Goal: Task Accomplishment & Management: Manage account settings

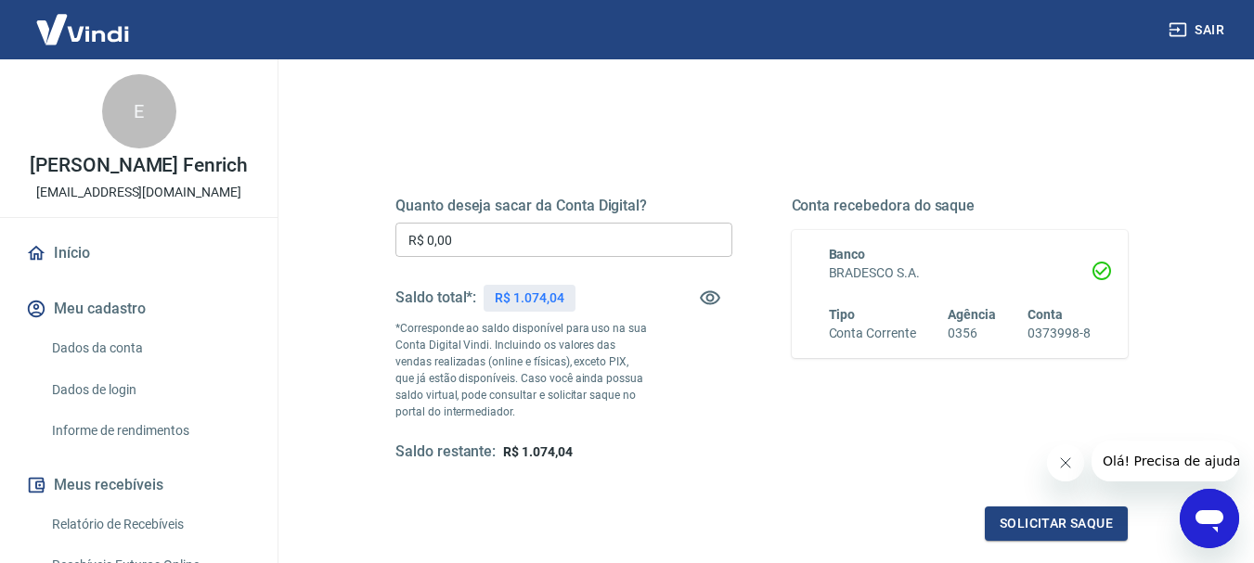
scroll to position [186, 0]
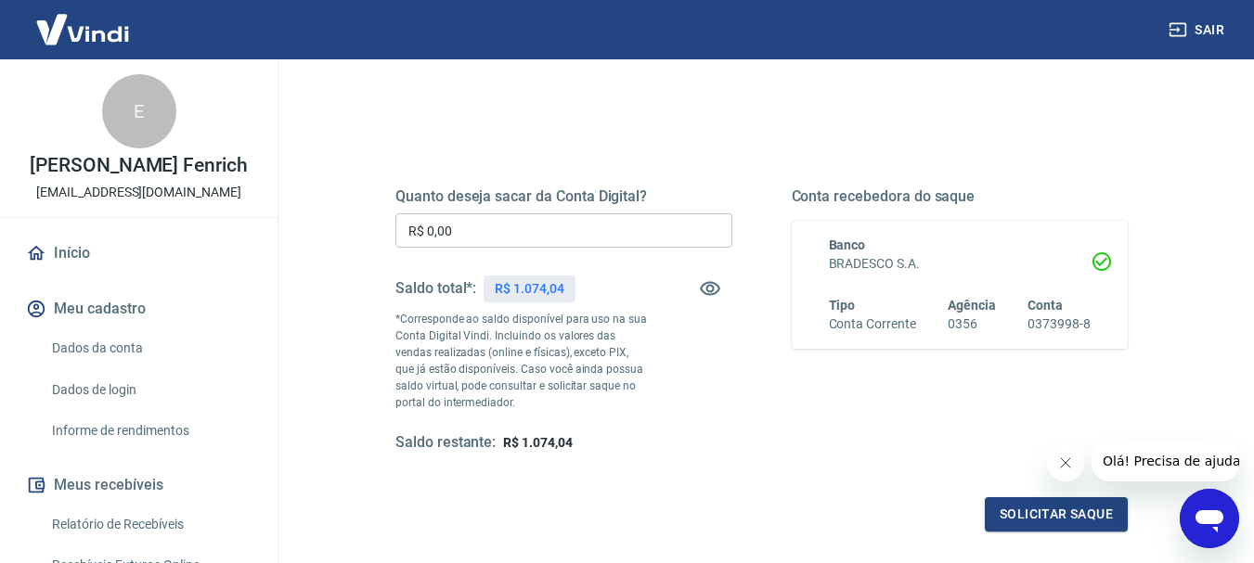
click at [517, 242] on input "R$ 0,00" at bounding box center [563, 230] width 337 height 34
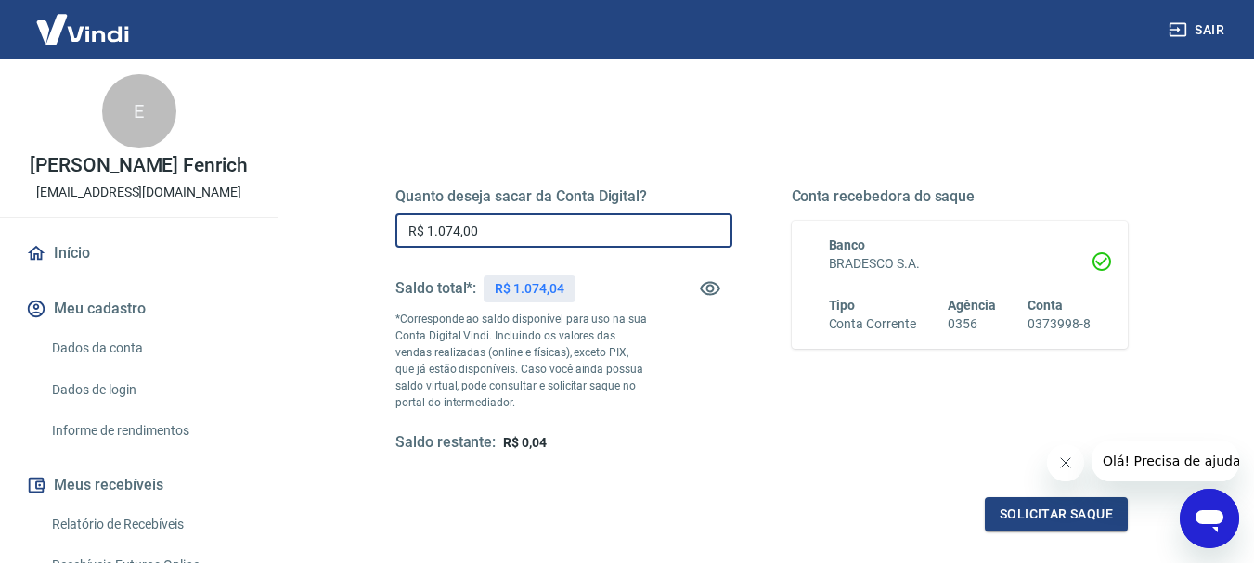
type input "R$ 1.074,00"
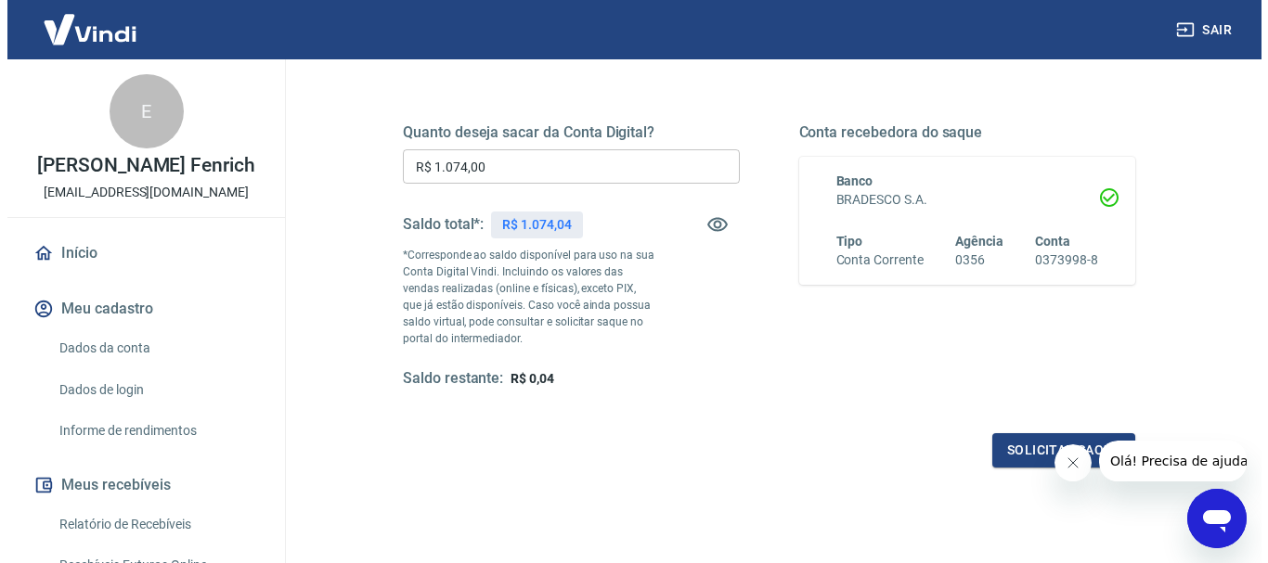
scroll to position [371, 0]
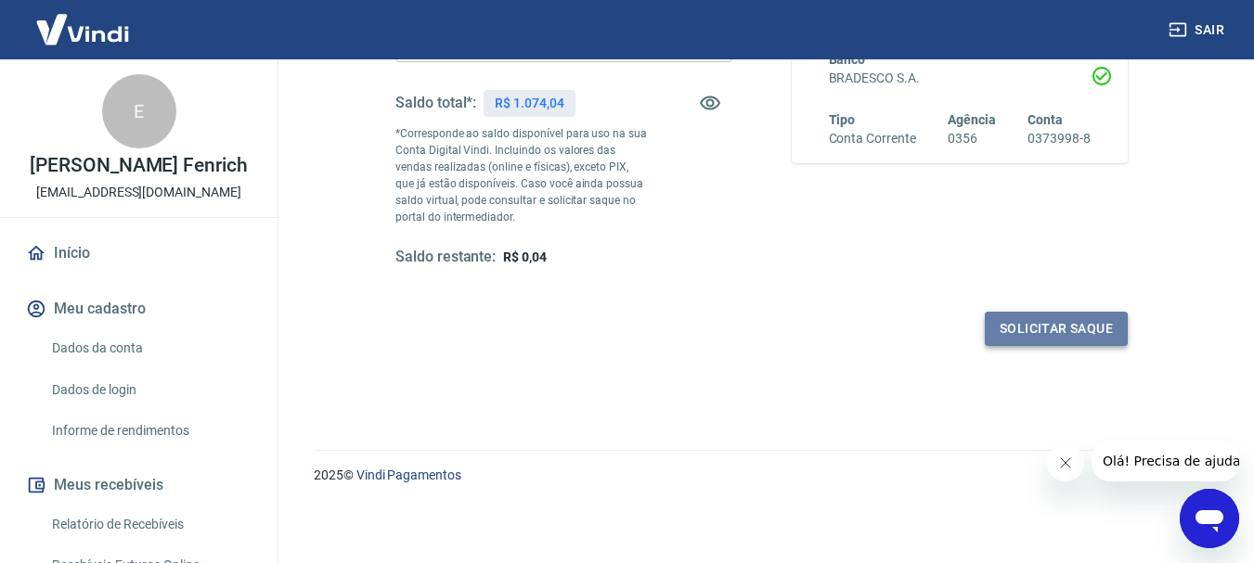
click at [1021, 328] on button "Solicitar saque" at bounding box center [1056, 329] width 143 height 34
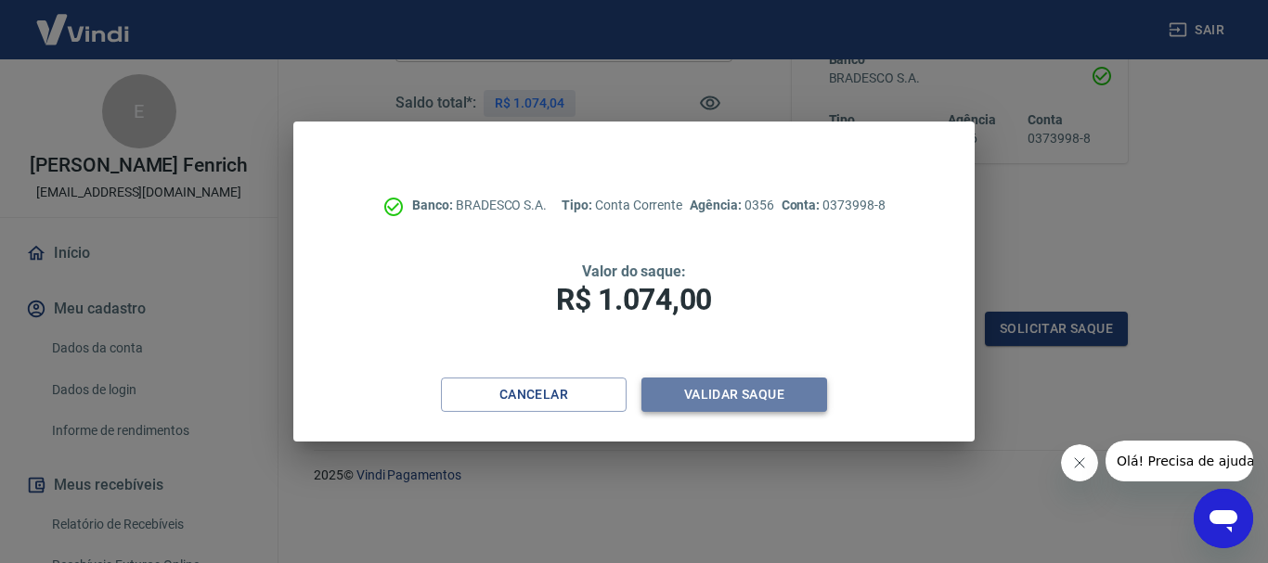
click at [782, 402] on button "Validar saque" at bounding box center [734, 395] width 186 height 34
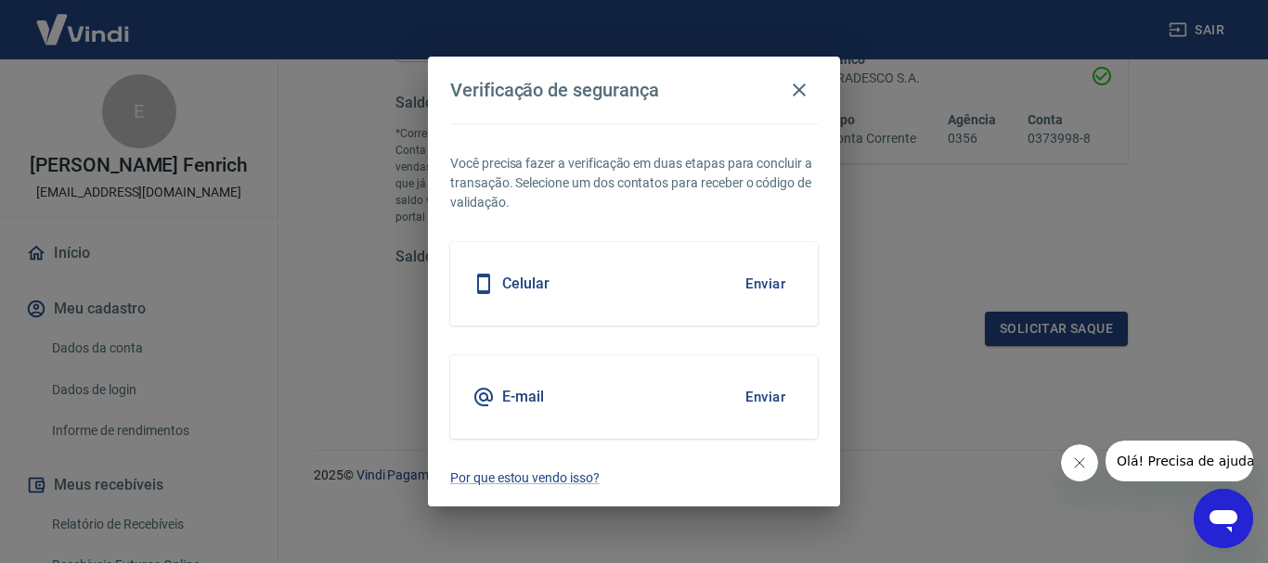
click at [751, 282] on button "Enviar" at bounding box center [765, 284] width 60 height 39
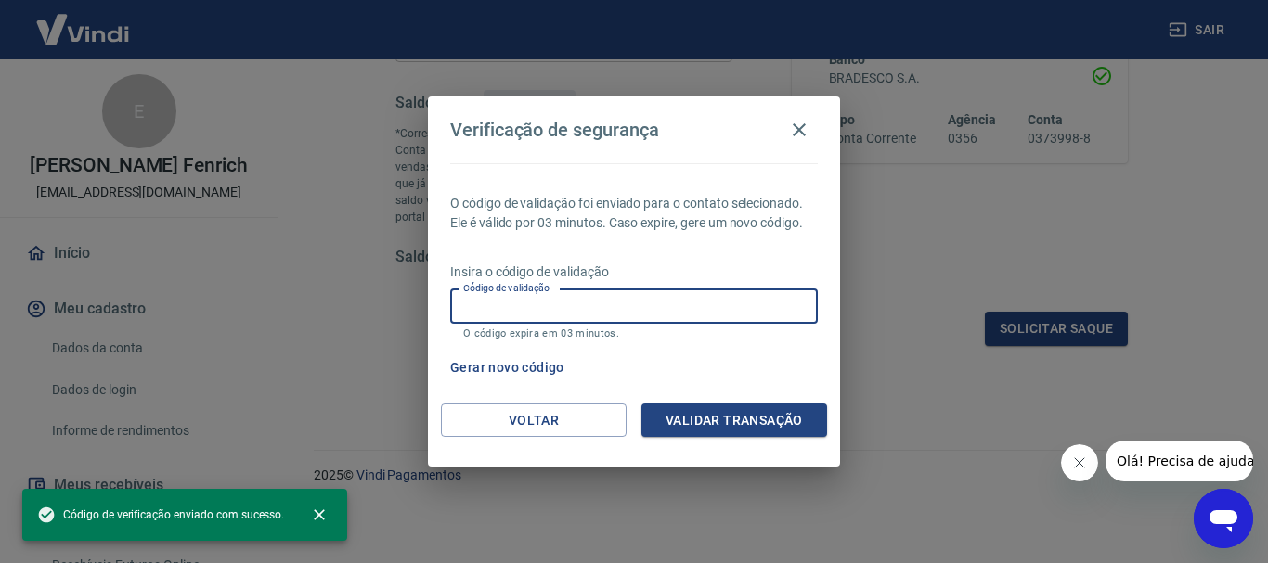
click at [604, 315] on input "Código de validação" at bounding box center [634, 307] width 368 height 34
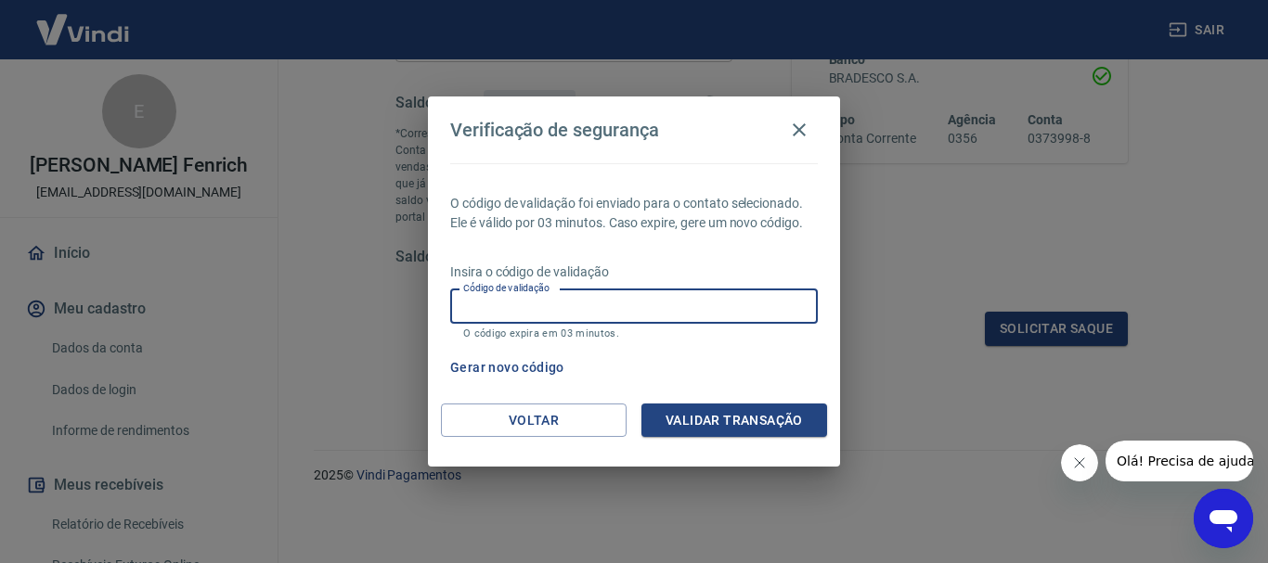
click at [597, 279] on p "Insira o código de validação" at bounding box center [634, 272] width 368 height 19
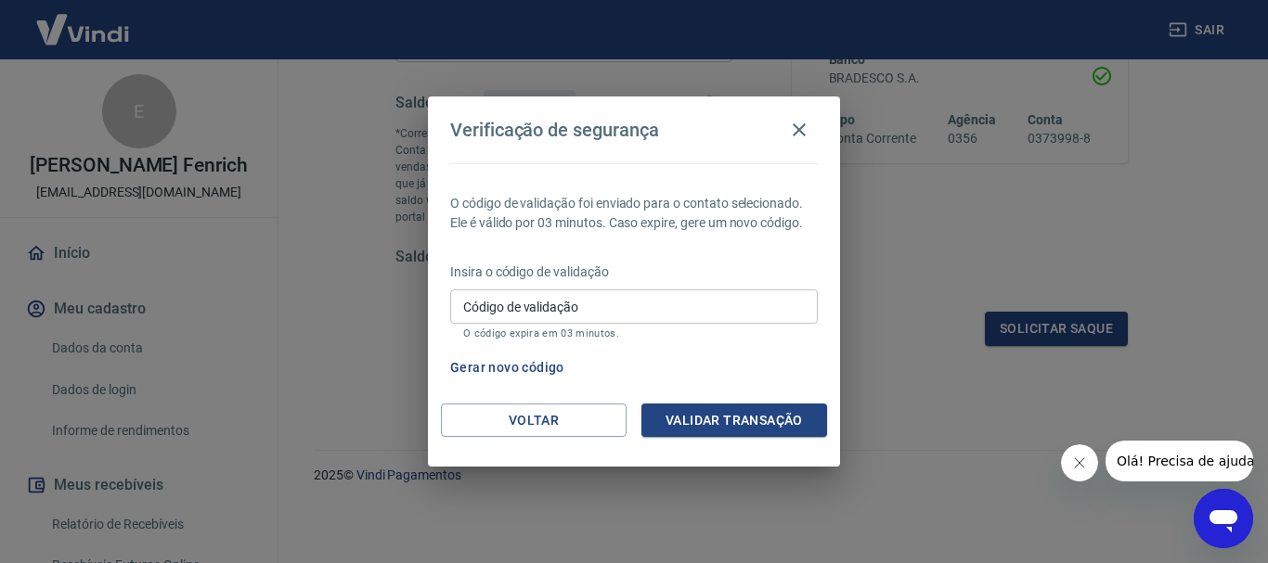
click at [521, 366] on button "Gerar novo código" at bounding box center [507, 368] width 129 height 34
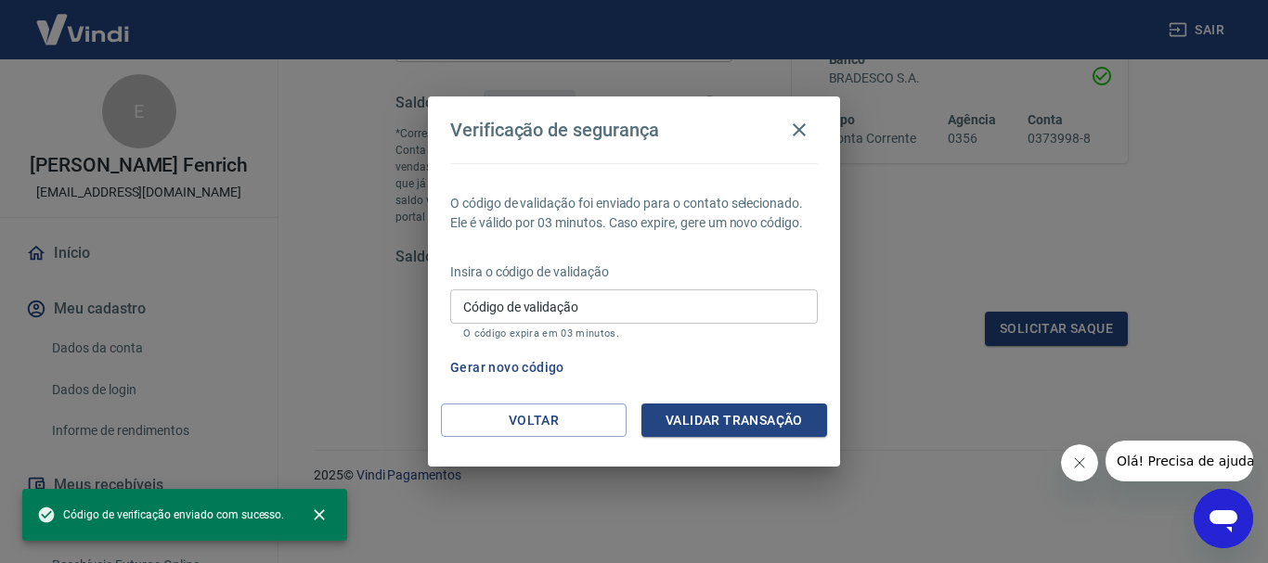
click at [565, 306] on input "Código de validação" at bounding box center [634, 307] width 368 height 34
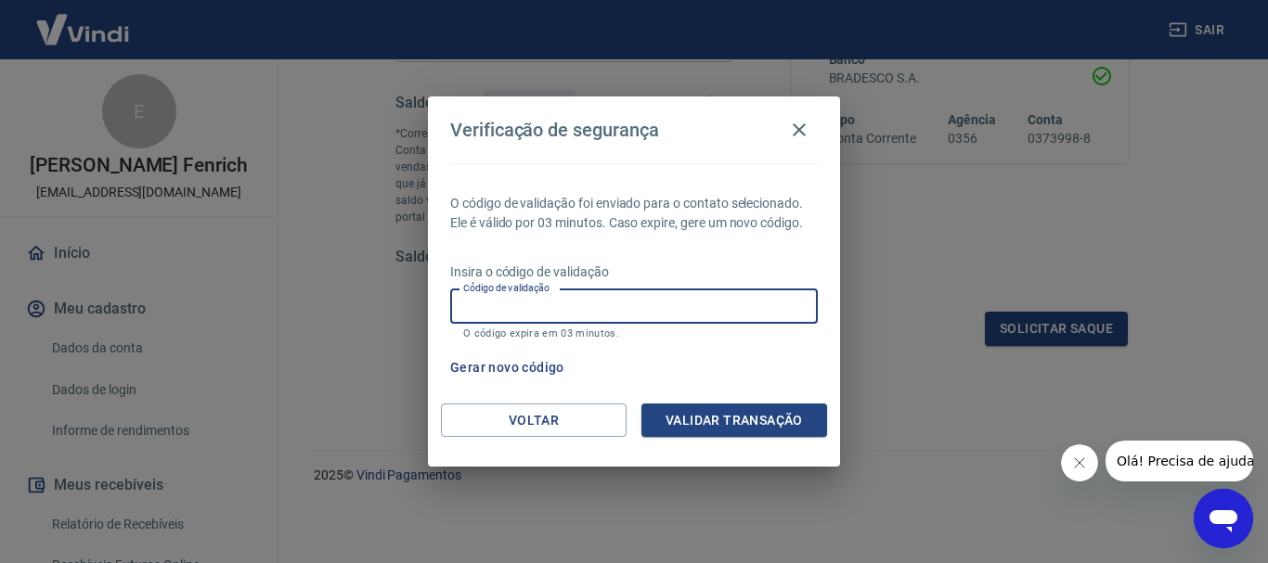
click at [495, 401] on div "O código de validação foi enviado para o contato selecionado. Ele é válido por …" at bounding box center [634, 283] width 412 height 240
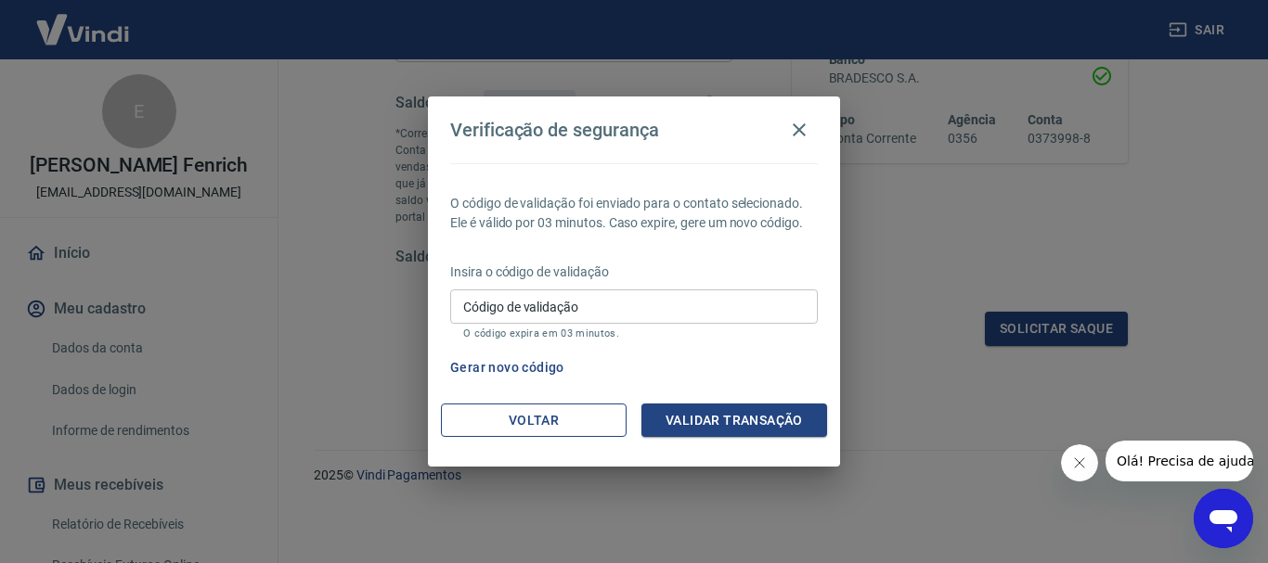
click at [499, 410] on button "Voltar" at bounding box center [534, 421] width 186 height 34
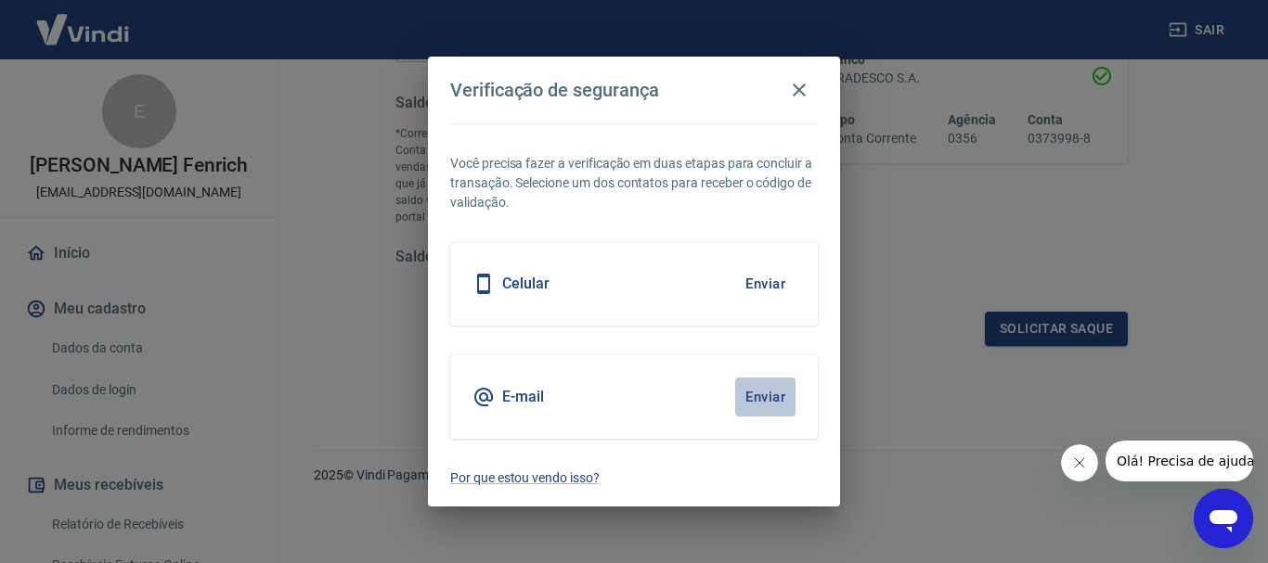
click at [765, 393] on button "Enviar" at bounding box center [765, 397] width 60 height 39
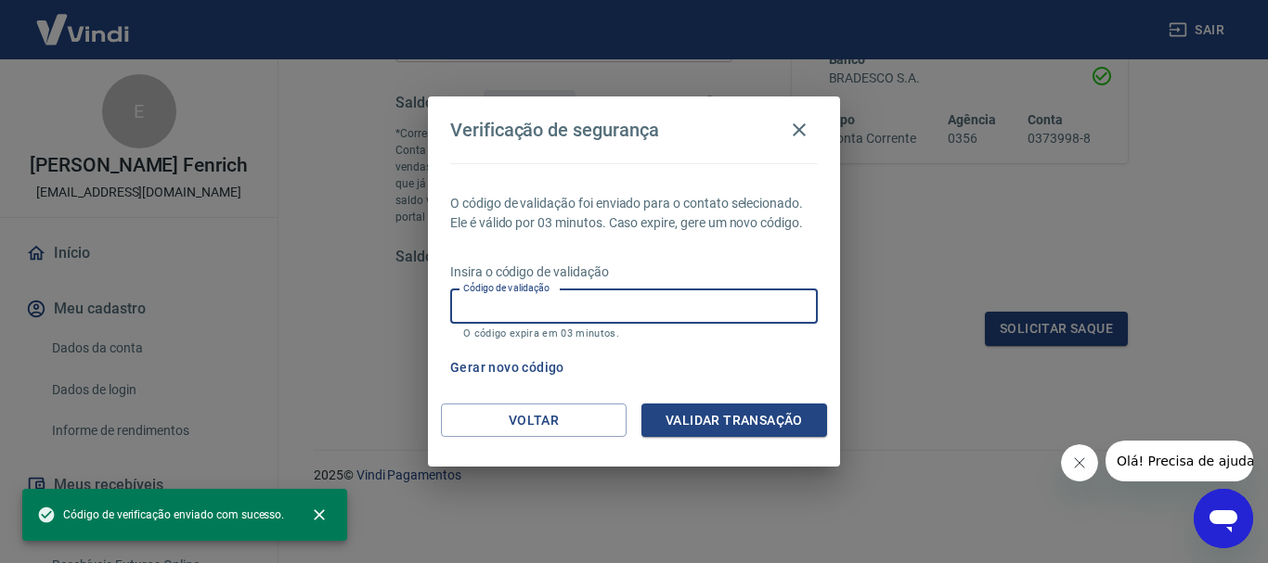
click at [561, 290] on input "Código de validação" at bounding box center [634, 307] width 368 height 34
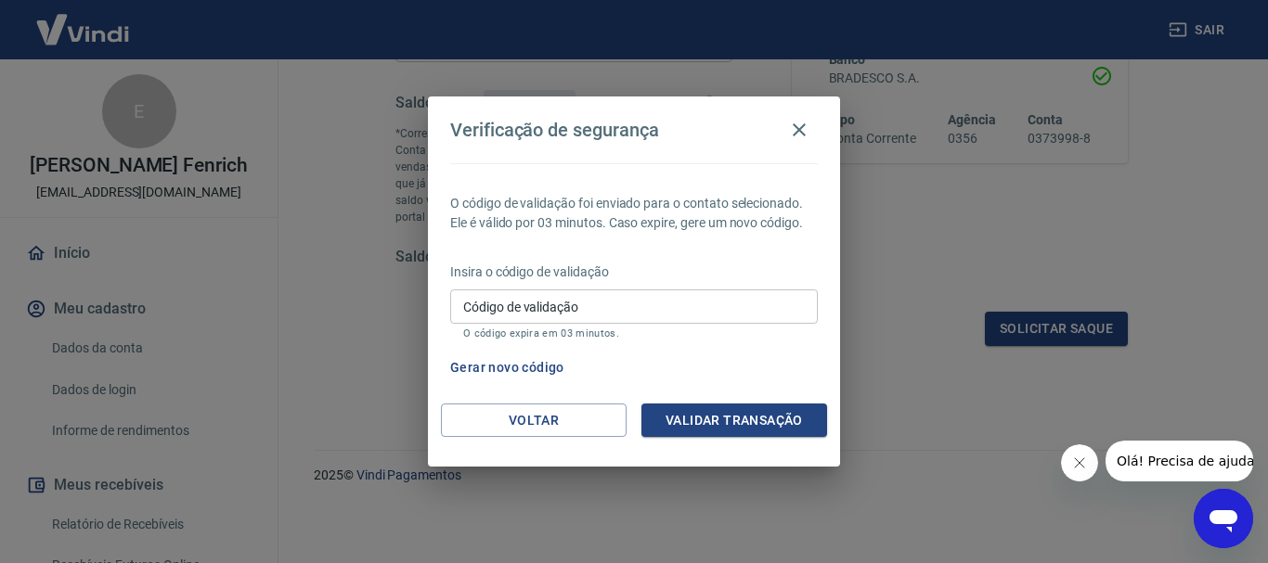
click at [703, 308] on input "Código de validação" at bounding box center [634, 307] width 368 height 34
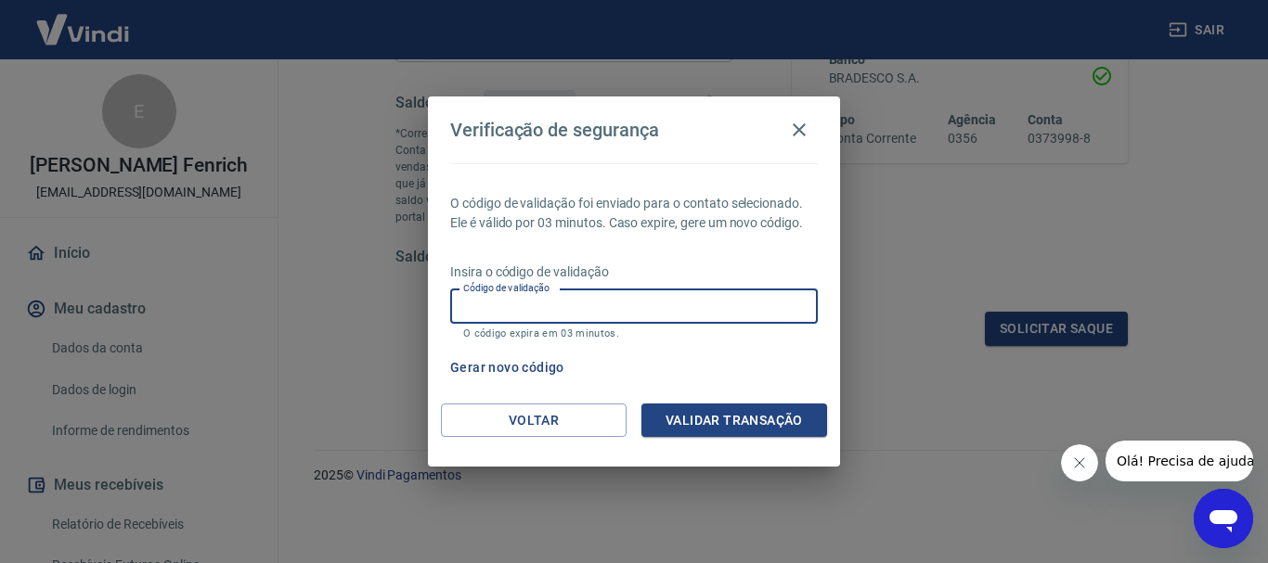
paste input "782264"
type input "782264"
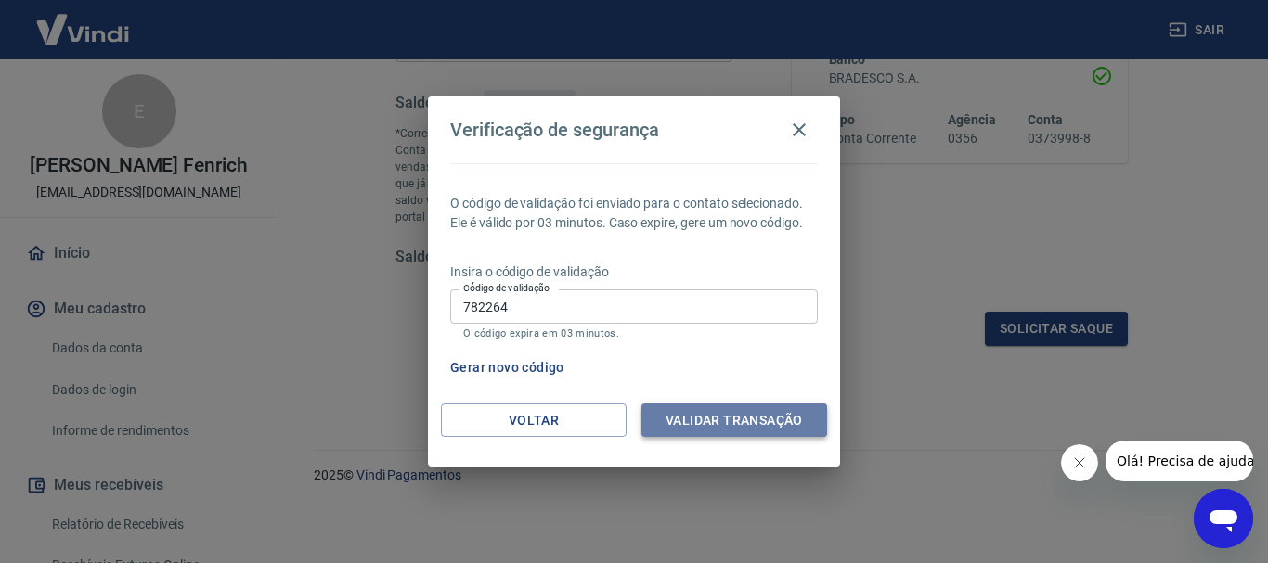
click at [777, 417] on button "Validar transação" at bounding box center [734, 421] width 186 height 34
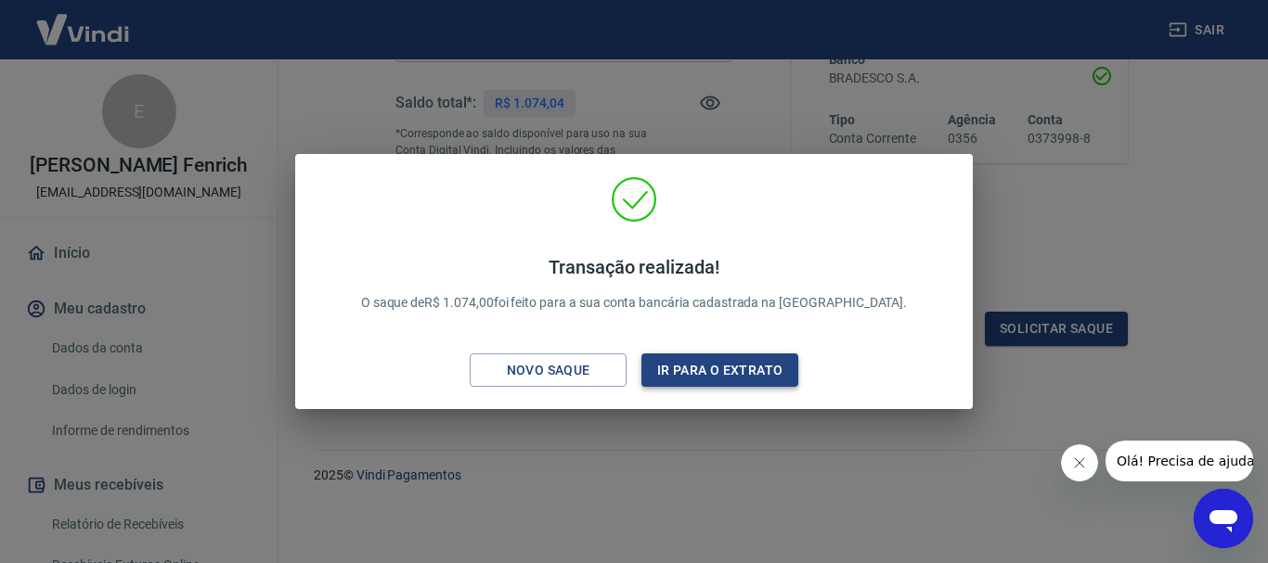
click at [695, 386] on button "Ir para o extrato" at bounding box center [719, 371] width 157 height 34
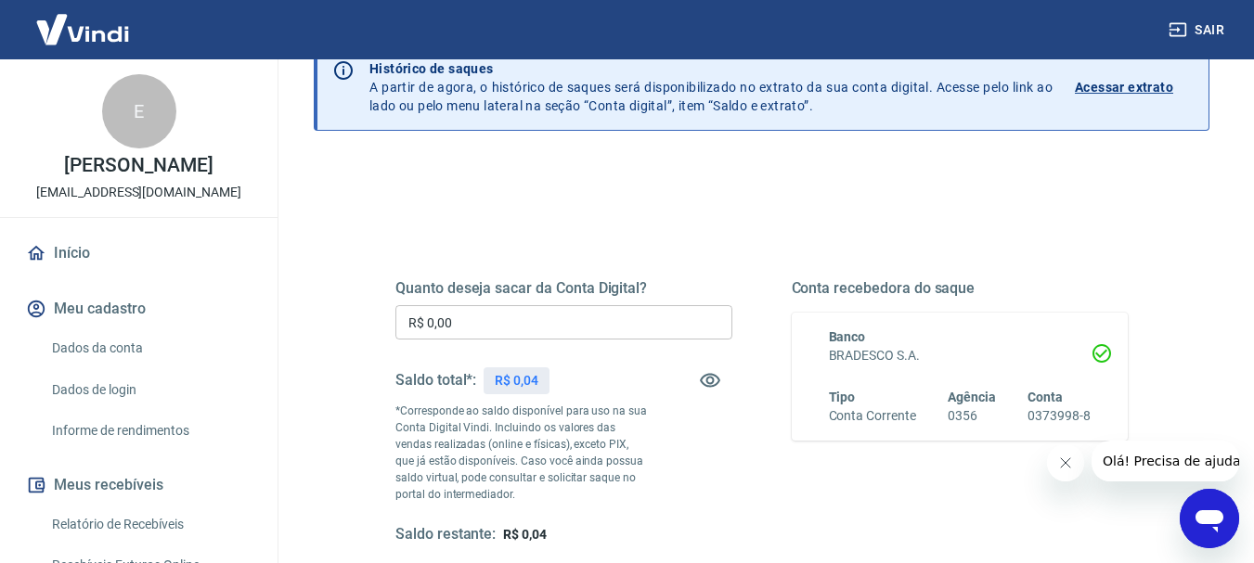
scroll to position [278, 0]
